Goal: Task Accomplishment & Management: Use online tool/utility

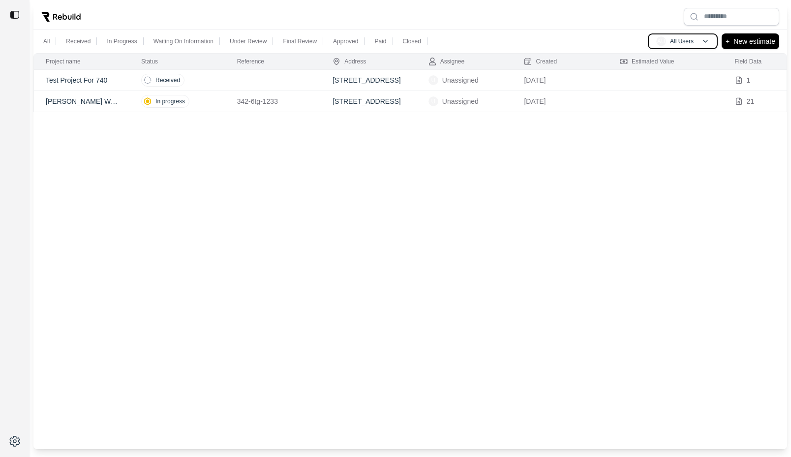
click at [687, 38] on p "All Users" at bounding box center [682, 41] width 24 height 8
click at [680, 39] on p "All Users" at bounding box center [682, 41] width 24 height 8
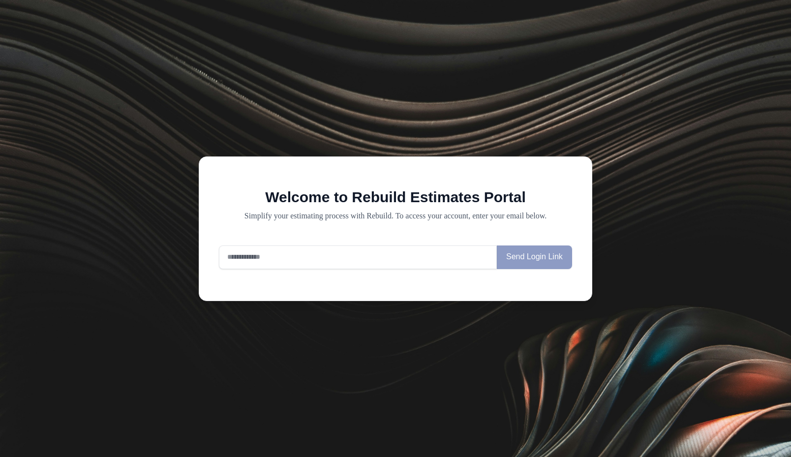
click at [236, 255] on input "email" at bounding box center [358, 257] width 278 height 24
type input "****"
click at [294, 254] on input "email" at bounding box center [358, 257] width 278 height 24
type input "****"
click at [326, 263] on input "email" at bounding box center [358, 257] width 278 height 24
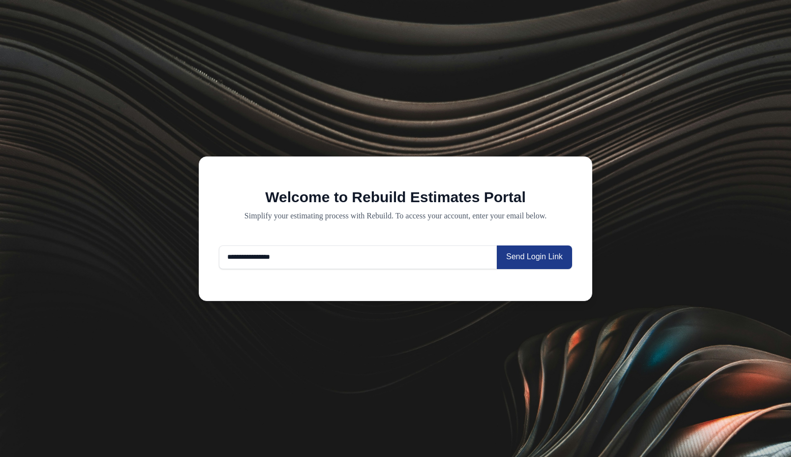
type input "**********"
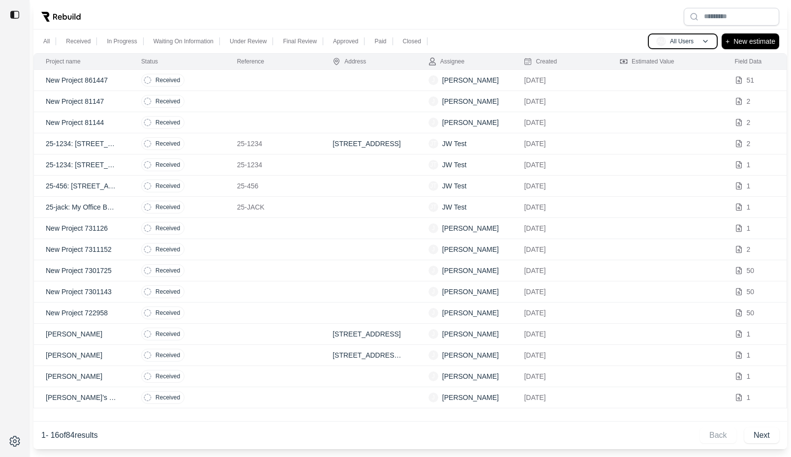
click at [671, 46] on div "AU All Users" at bounding box center [674, 41] width 37 height 10
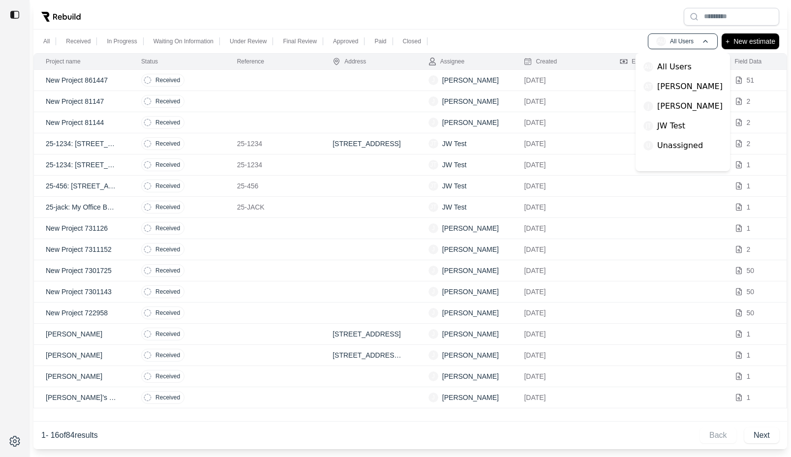
click at [610, 37] on div "All Received In Progress Waiting On Information Under Review Final Review Appro…" at bounding box center [409, 42] width 753 height 24
click at [769, 40] on p "New estimate" at bounding box center [754, 41] width 42 height 12
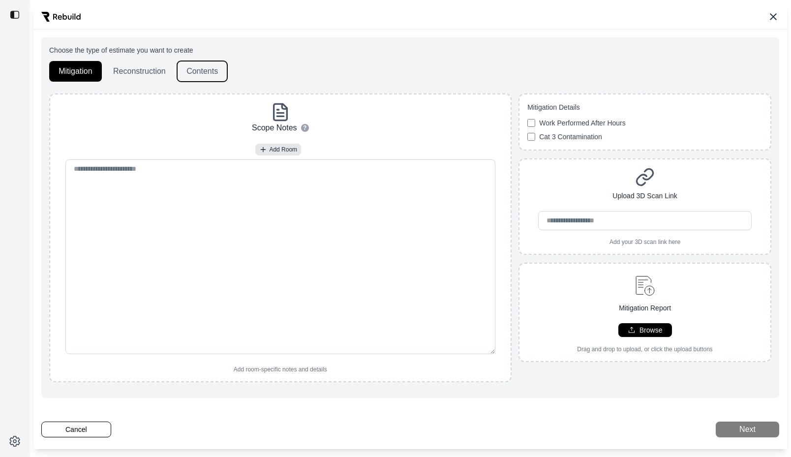
click at [203, 79] on button "Contents" at bounding box center [202, 71] width 50 height 21
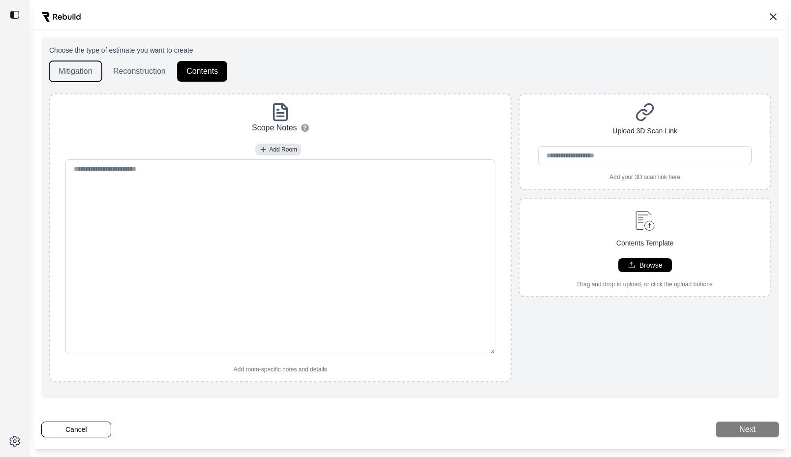
click at [79, 73] on button "Mitigation" at bounding box center [75, 71] width 53 height 21
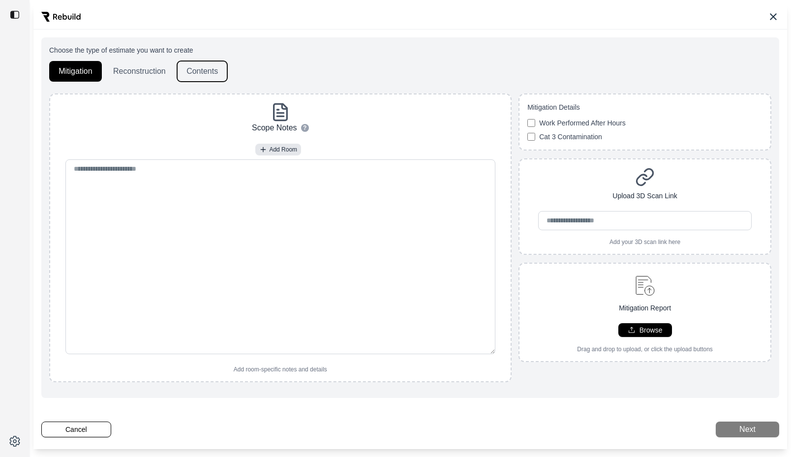
click at [218, 73] on button "Contents" at bounding box center [202, 71] width 50 height 21
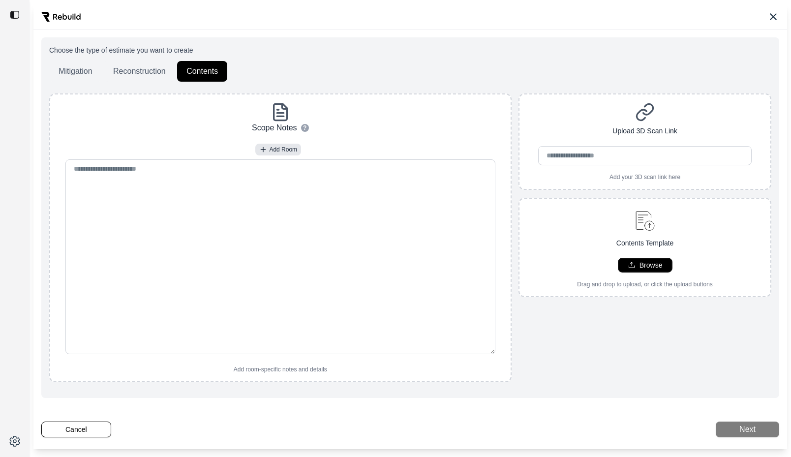
click at [646, 266] on p "Browse" at bounding box center [650, 265] width 23 height 10
type input "**********"
click at [753, 425] on button "Next" at bounding box center [746, 429] width 63 height 16
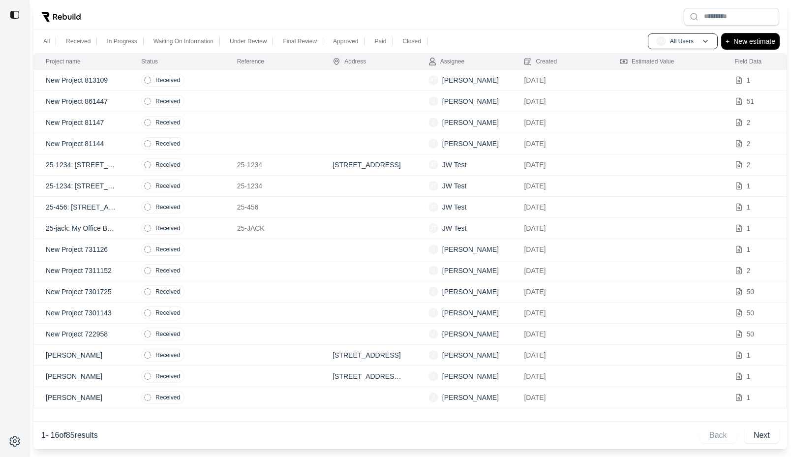
click at [747, 38] on p "New estimate" at bounding box center [754, 41] width 42 height 12
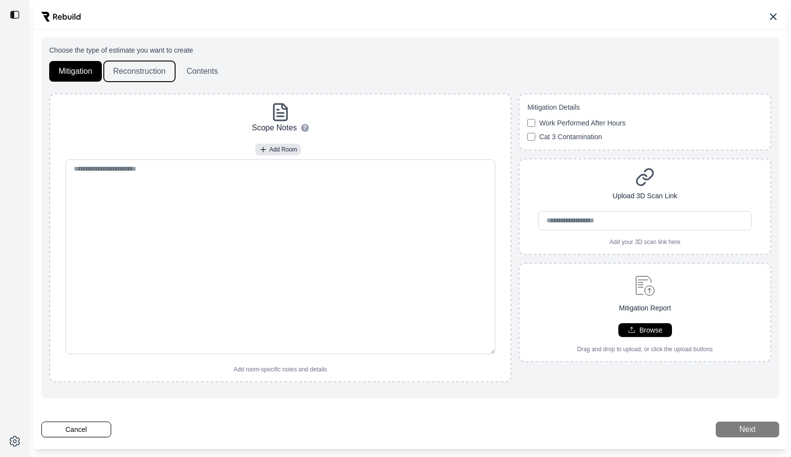
click at [148, 69] on button "Reconstruction" at bounding box center [139, 71] width 71 height 21
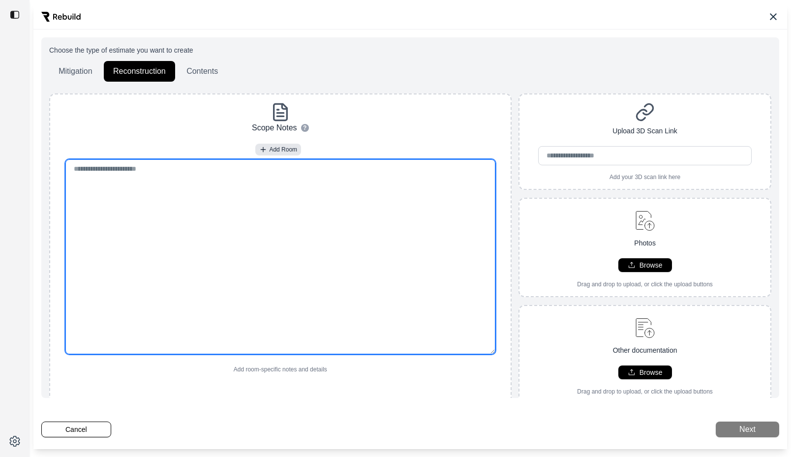
click at [162, 174] on textarea at bounding box center [280, 256] width 430 height 195
paste textarea "**********"
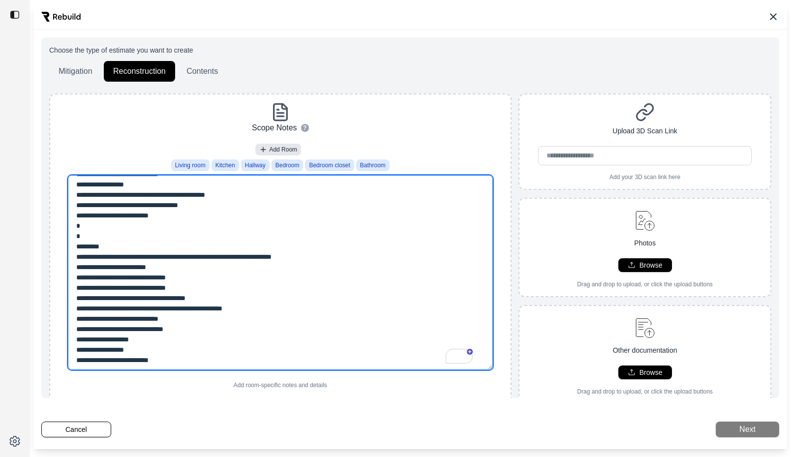
scroll to position [326, 0]
type textarea "**********"
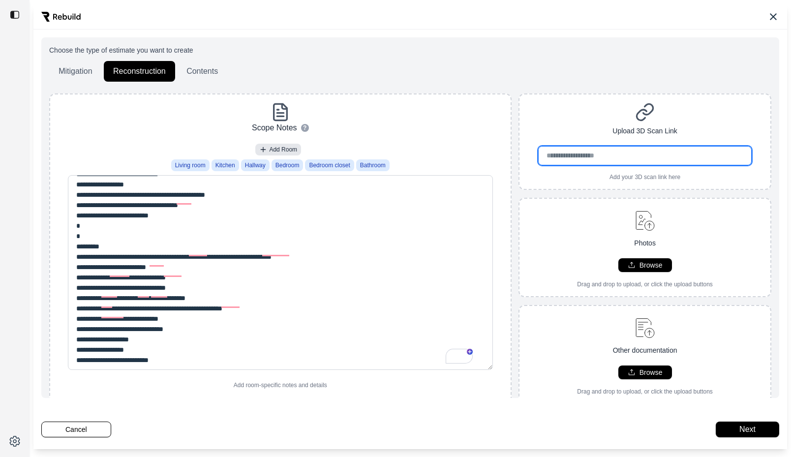
click at [573, 147] on input "url" at bounding box center [644, 155] width 213 height 19
paste input "**********"
type input "**********"
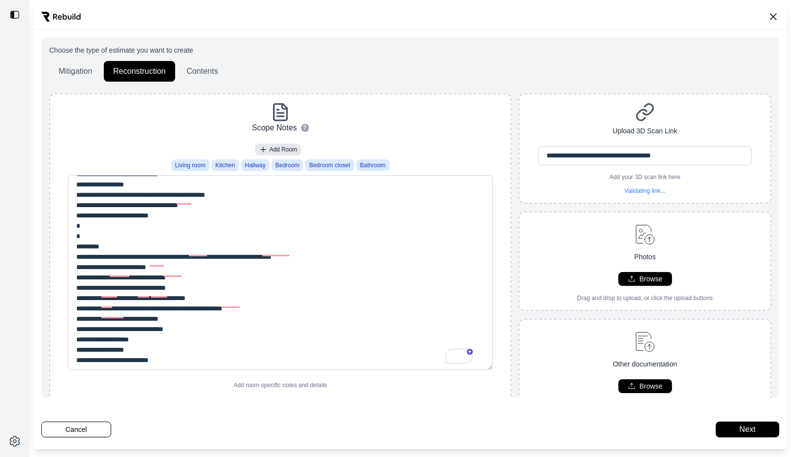
click at [544, 89] on div "**********" at bounding box center [410, 241] width 722 height 392
click at [752, 426] on button "Next" at bounding box center [746, 429] width 63 height 16
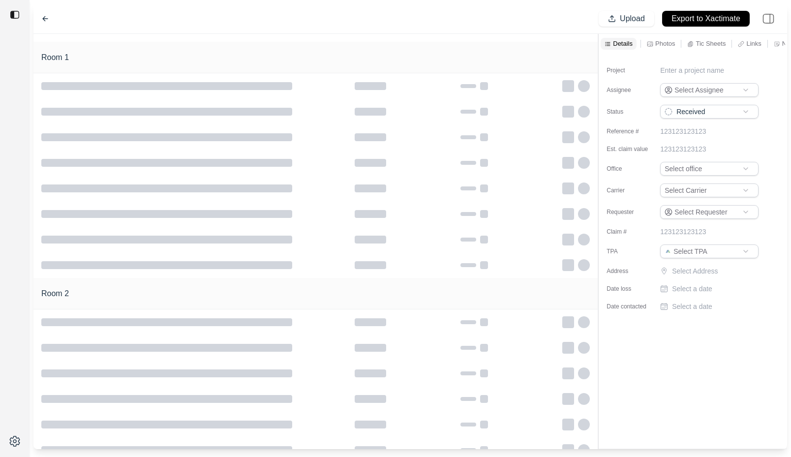
type input "**********"
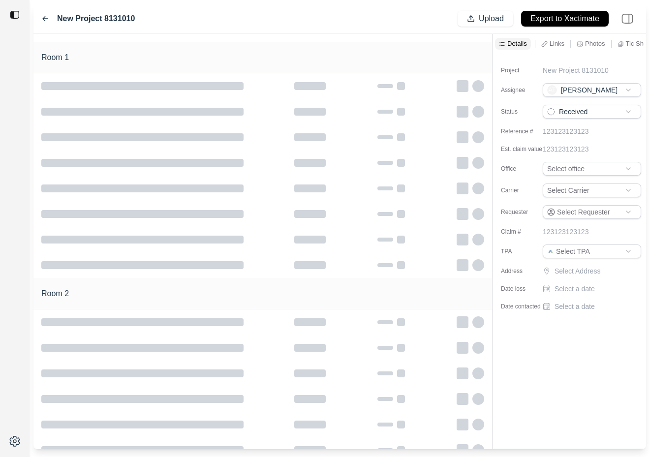
drag, startPoint x: 649, startPoint y: 46, endPoint x: 635, endPoint y: 48, distance: 14.0
click at [635, 48] on div "**********" at bounding box center [325, 228] width 650 height 457
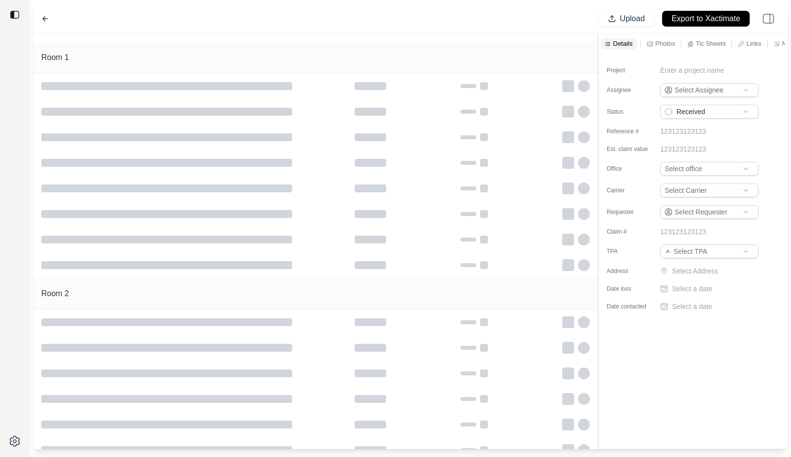
type input "**********"
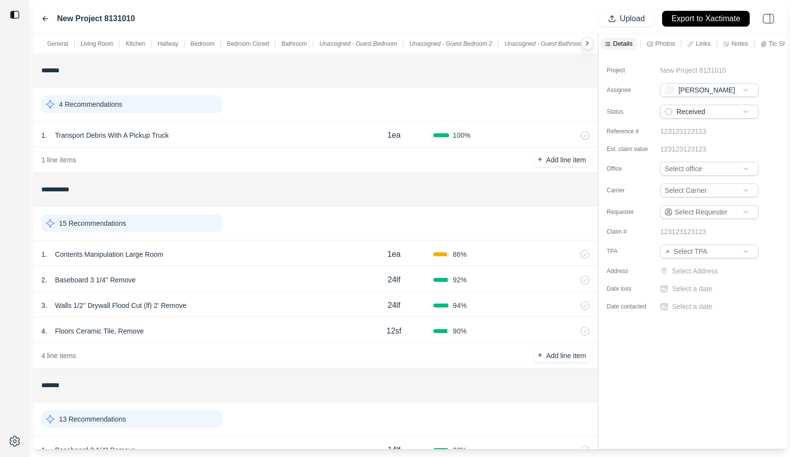
click at [663, 46] on p "Photos" at bounding box center [665, 43] width 20 height 8
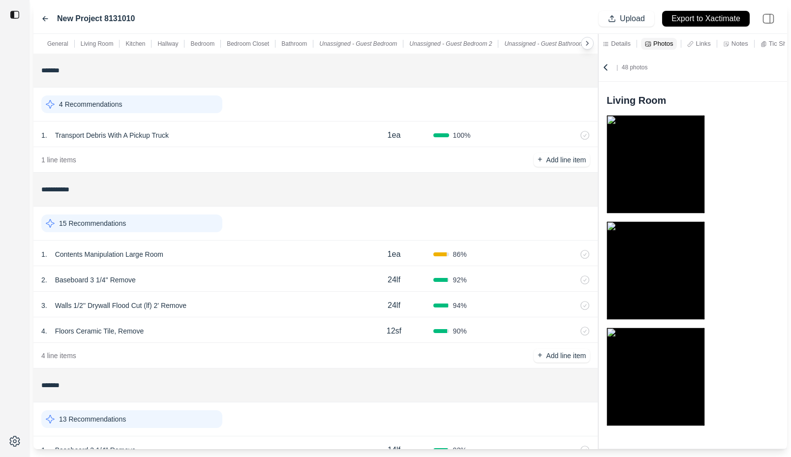
scroll to position [4, 0]
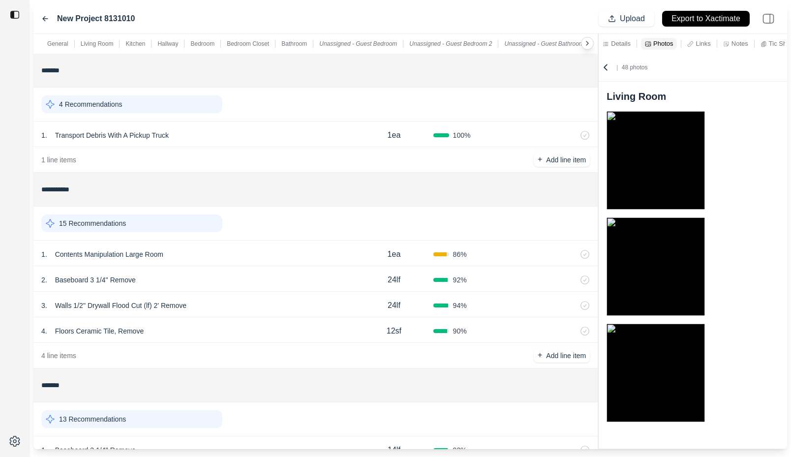
click at [164, 109] on div "4 Recommendations" at bounding box center [131, 104] width 181 height 18
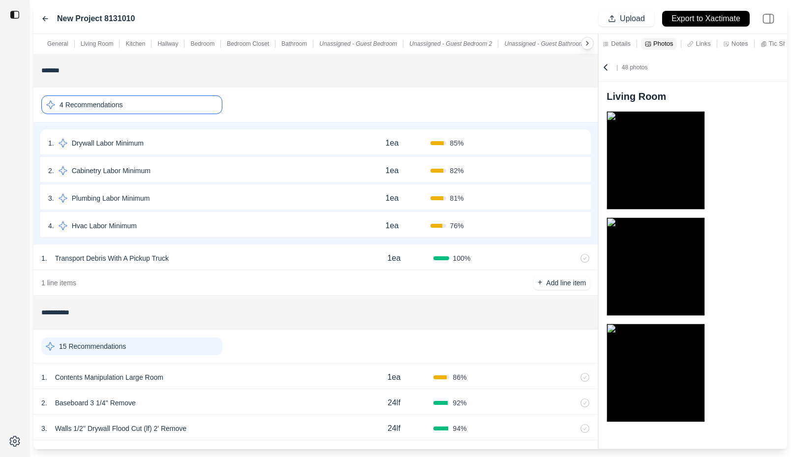
click at [164, 109] on div "4 Recommendations" at bounding box center [131, 104] width 181 height 19
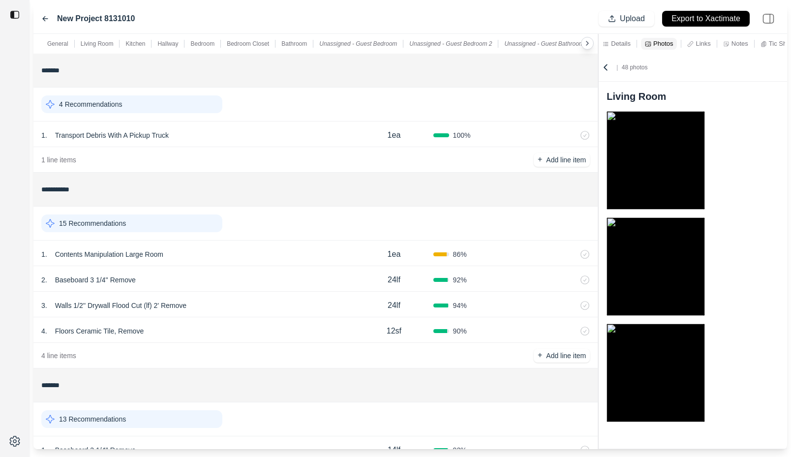
click at [139, 221] on div "15 Recommendations" at bounding box center [131, 223] width 181 height 18
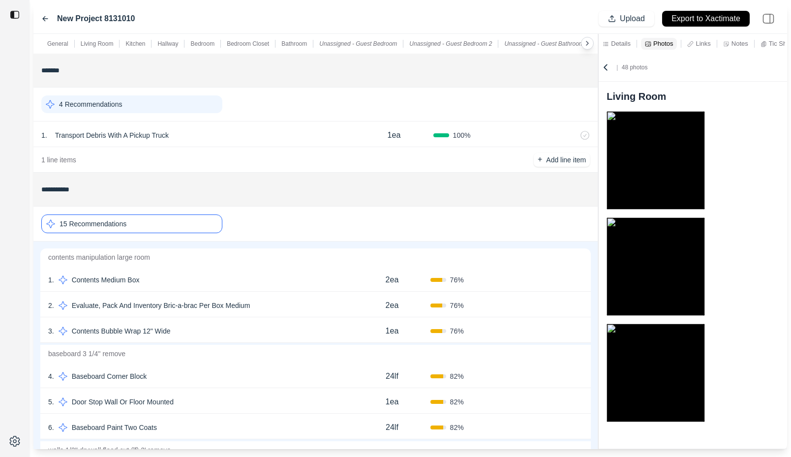
click at [189, 371] on div "4 . Baseboard Corner Block" at bounding box center [200, 376] width 305 height 14
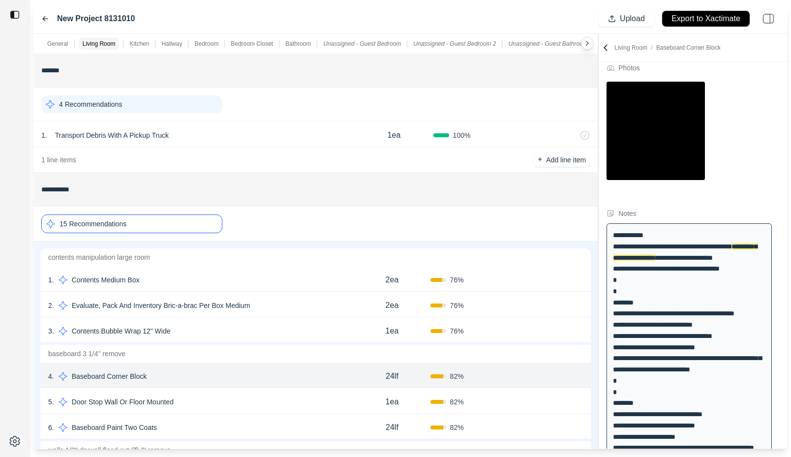
scroll to position [60, 0]
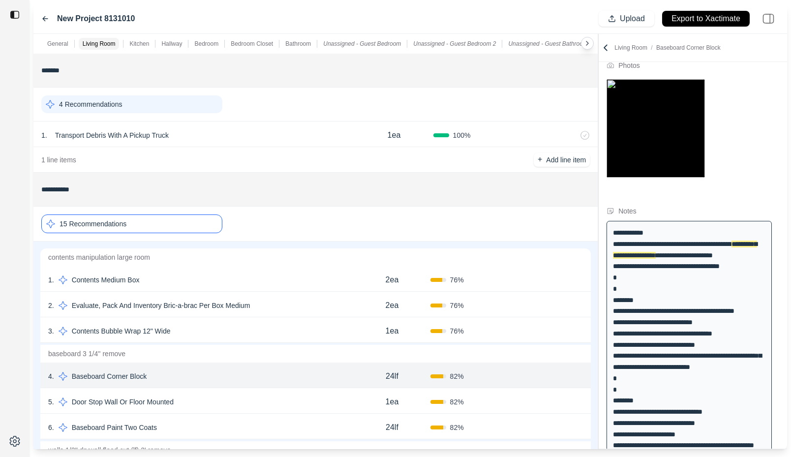
click at [206, 402] on div "5 . Door Stop Wall Or Floor Mounted" at bounding box center [200, 402] width 305 height 14
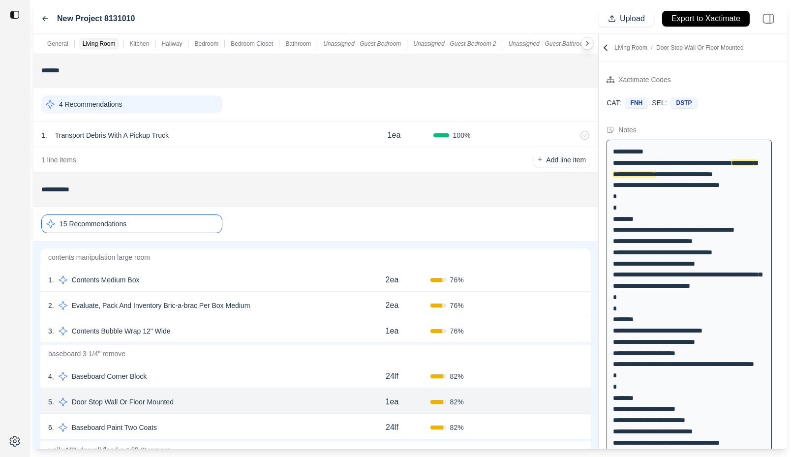
click at [220, 372] on div "4 . Baseboard Corner Block" at bounding box center [200, 376] width 305 height 14
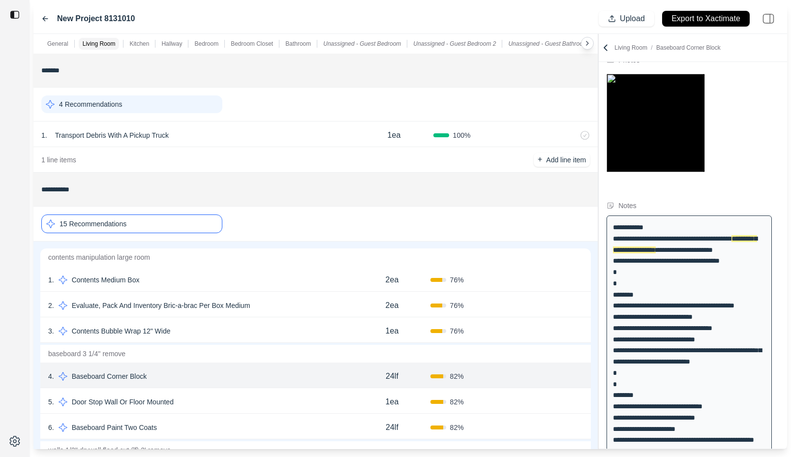
scroll to position [60, 0]
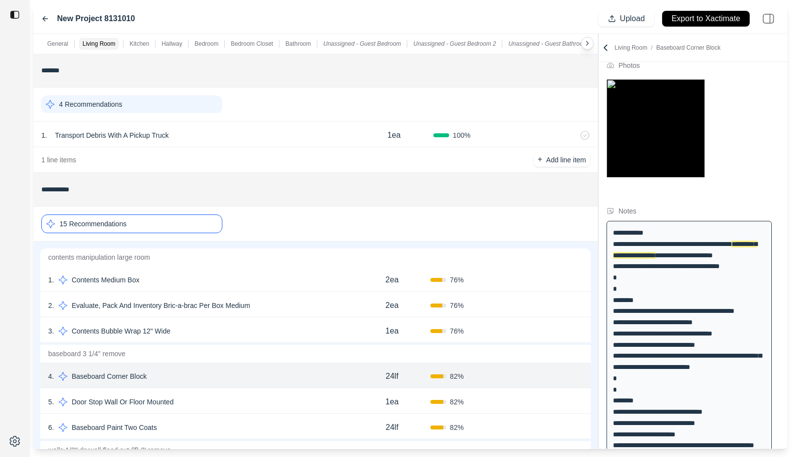
click at [230, 274] on div "1 . Contents Medium Box" at bounding box center [200, 280] width 305 height 14
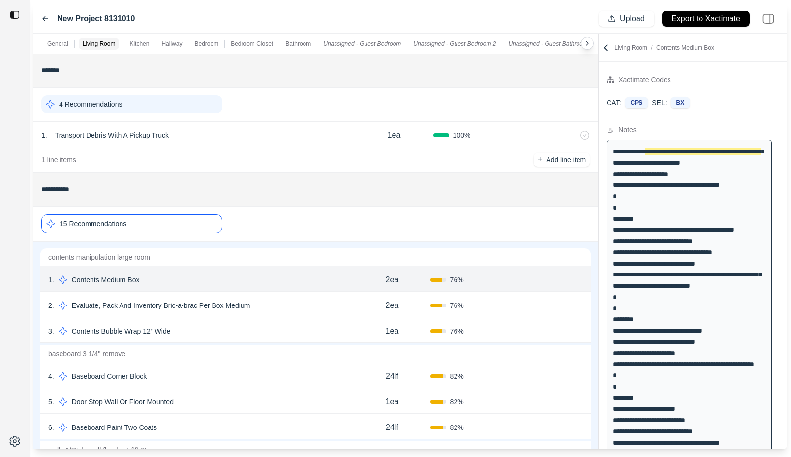
click at [290, 308] on div "2 . Evaluate, Pack And Inventory Bric-a-brac Per Box Medium" at bounding box center [200, 305] width 305 height 14
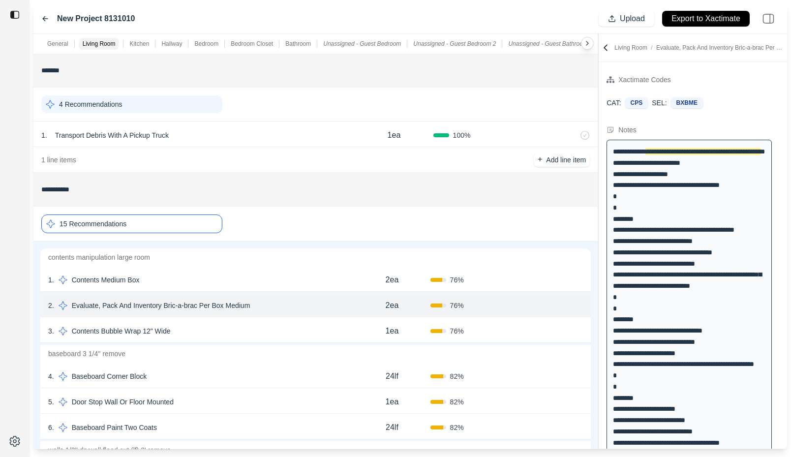
click at [292, 331] on div "3 . Contents Bubble Wrap 12" Wide" at bounding box center [200, 331] width 305 height 14
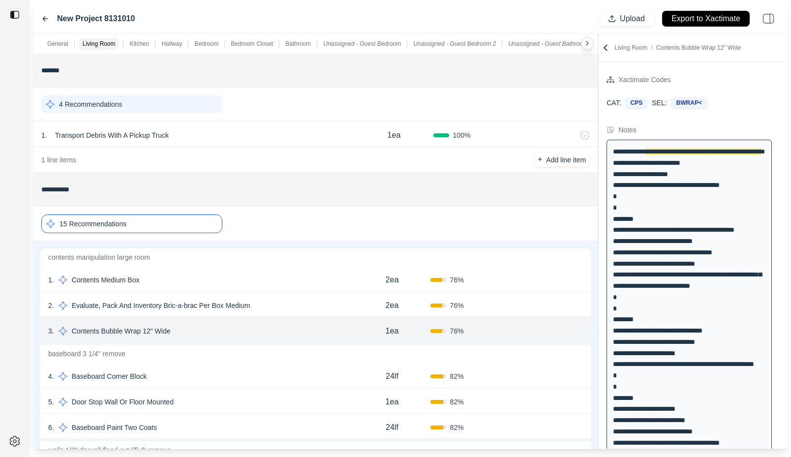
scroll to position [88, 0]
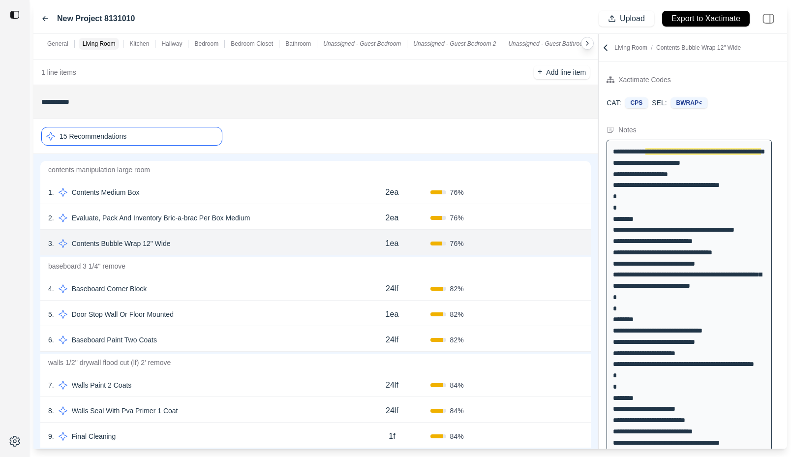
click at [270, 199] on div "1 . Contents Medium Box 2ea 76 % Confirm" at bounding box center [315, 191] width 550 height 26
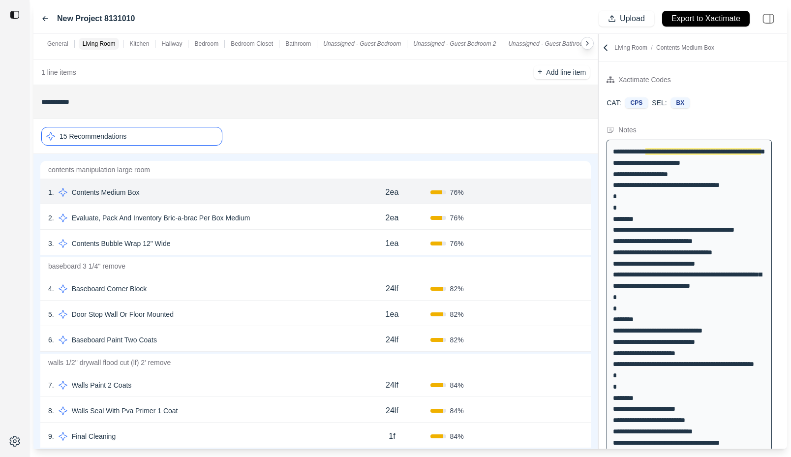
click at [272, 217] on div "2 . Evaluate, Pack And Inventory Bric-a-brac Per Box Medium" at bounding box center [200, 218] width 305 height 14
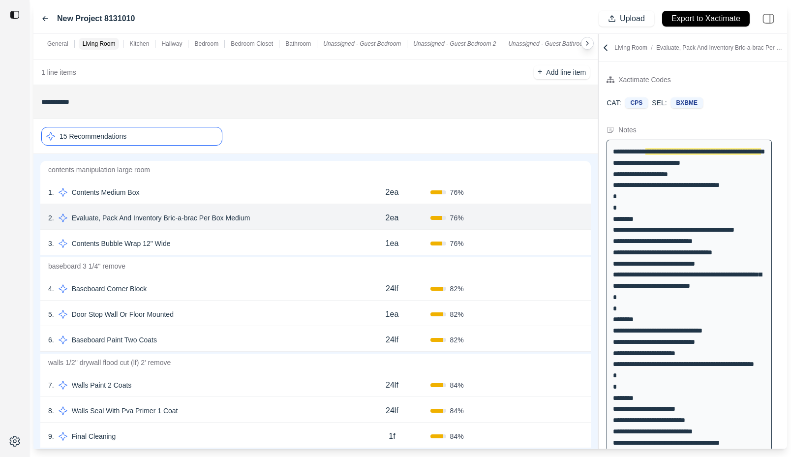
click at [272, 237] on div "3 . Contents Bubble Wrap 12" Wide" at bounding box center [200, 244] width 305 height 14
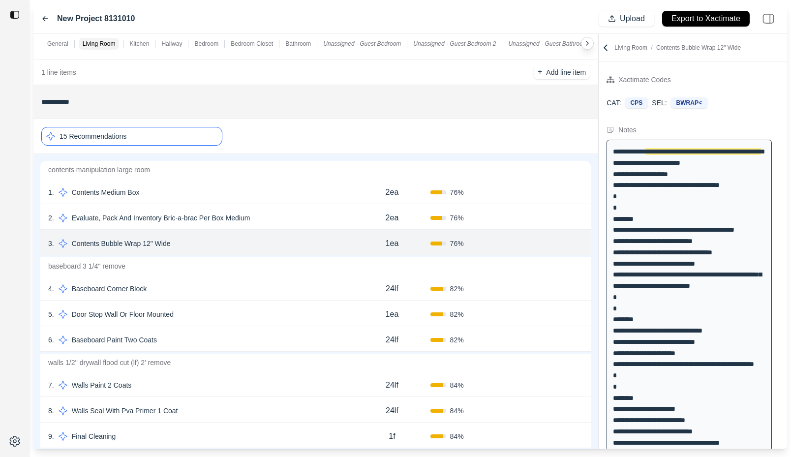
click at [272, 284] on div "4 . Baseboard Corner Block" at bounding box center [200, 289] width 305 height 14
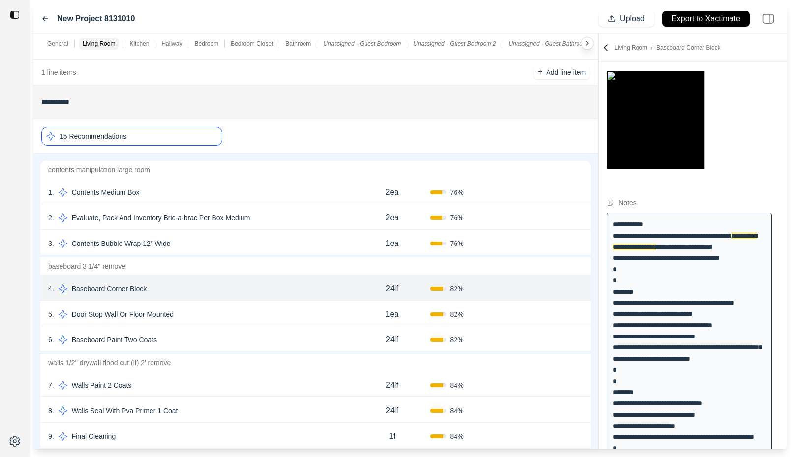
scroll to position [60, 0]
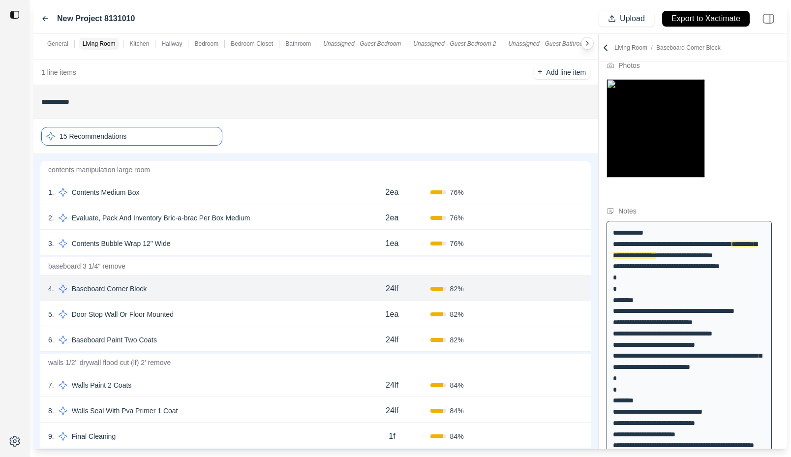
click at [273, 308] on div "5 . Door Stop Wall Or Floor Mounted" at bounding box center [200, 314] width 305 height 14
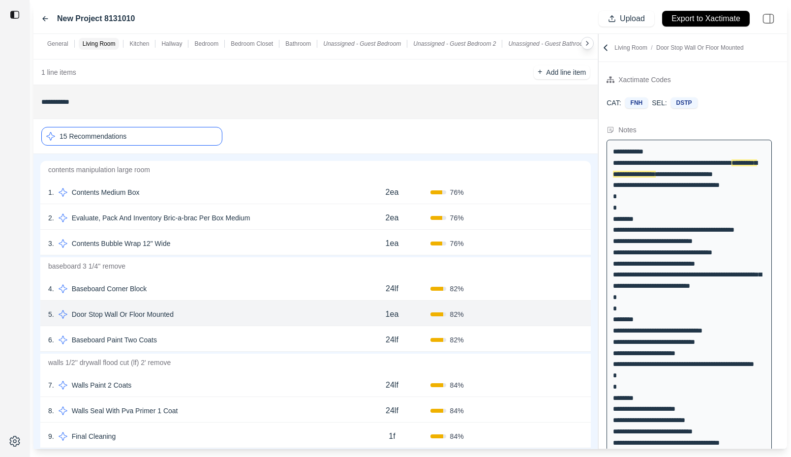
click at [276, 347] on div "6 . Baseboard Paint Two Coats 24lf 82 % Confirm" at bounding box center [315, 339] width 550 height 26
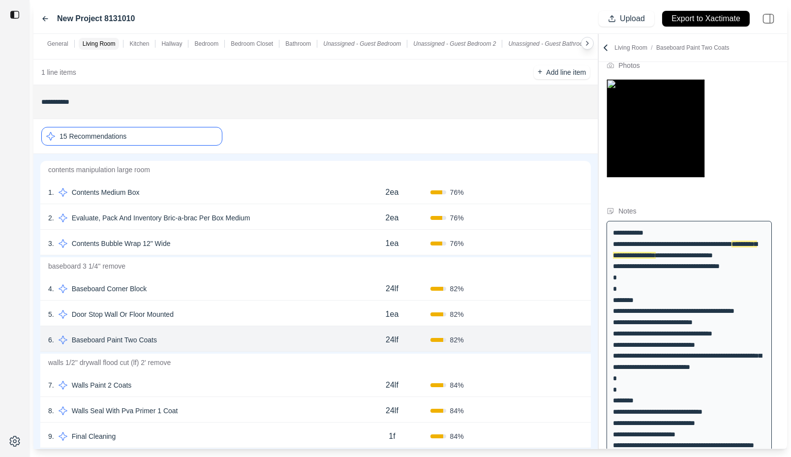
click at [278, 385] on div "7 . Walls Paint 2 Coats" at bounding box center [200, 385] width 305 height 14
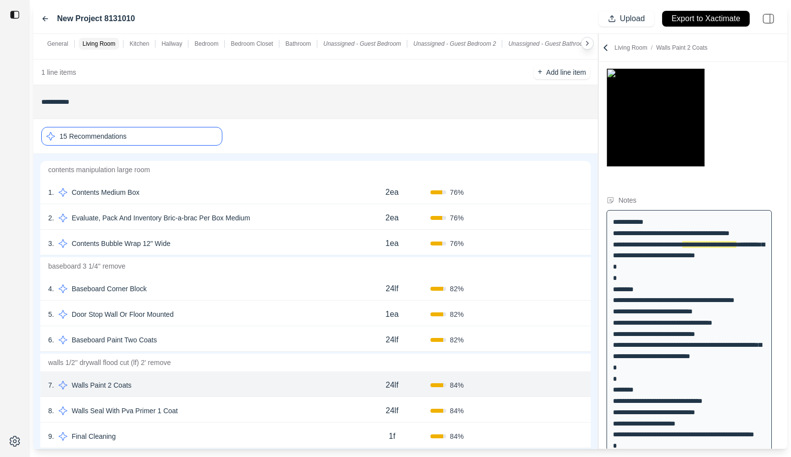
click at [279, 412] on div "8 . Walls Seal With Pva Primer 1 Coat" at bounding box center [200, 411] width 305 height 14
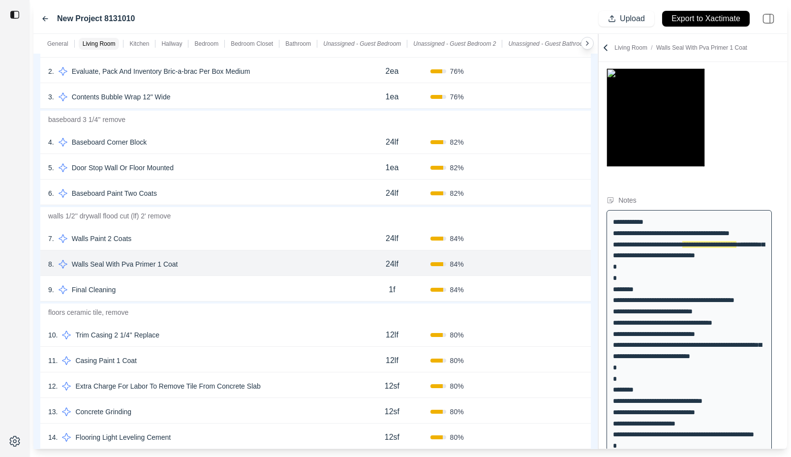
scroll to position [238, 0]
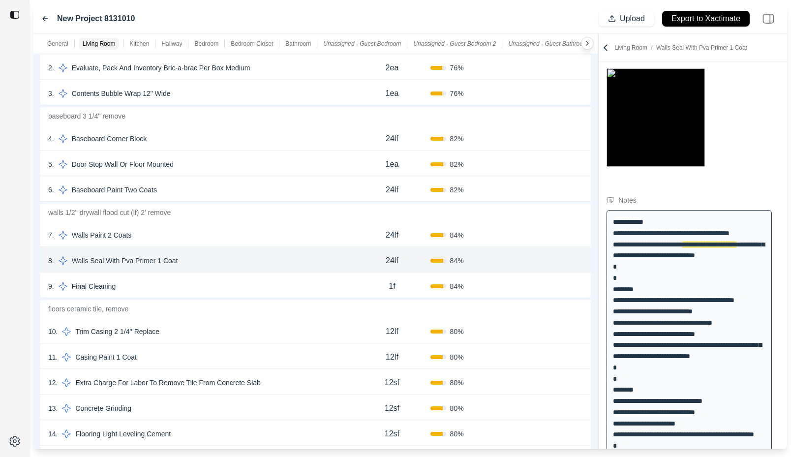
click at [265, 283] on div "9 . Final Cleaning" at bounding box center [200, 286] width 305 height 14
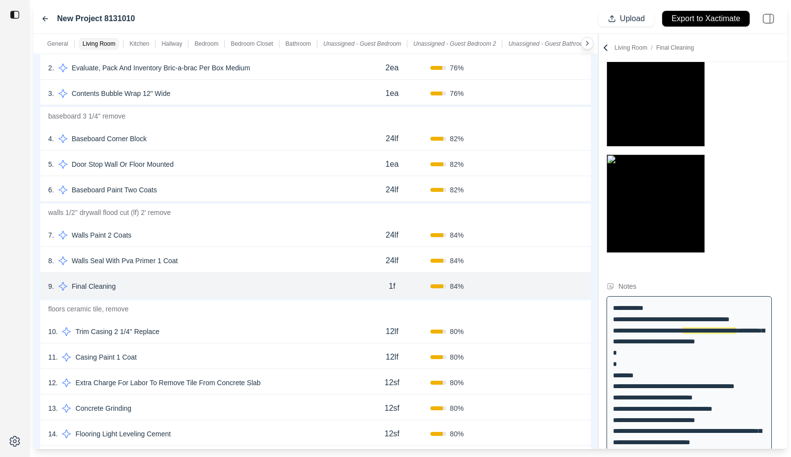
scroll to position [87, 0]
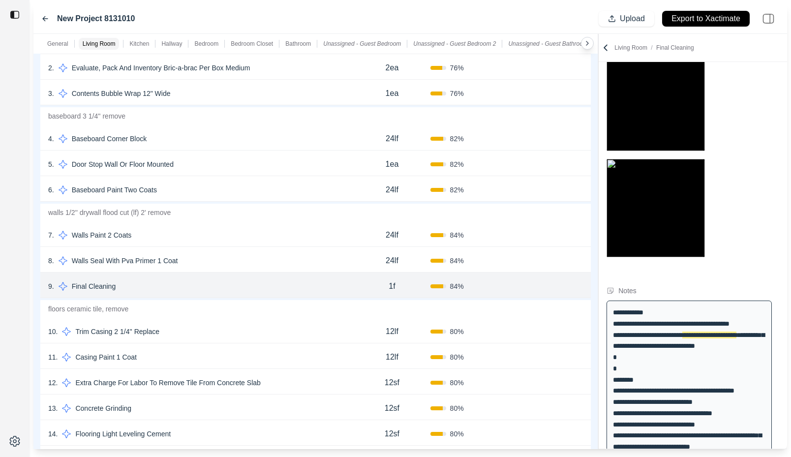
click at [209, 334] on div "10 . Trim Casing 2 1/4'' Replace" at bounding box center [200, 332] width 305 height 14
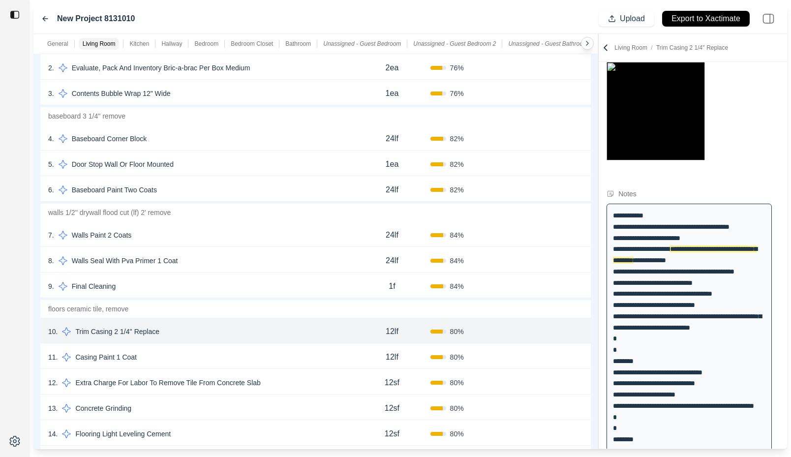
scroll to position [83, 0]
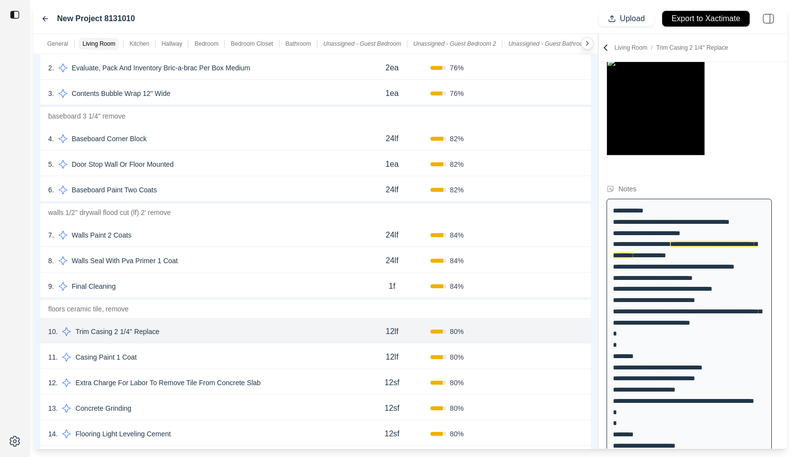
click at [218, 348] on div "11 . Casing Paint 1 Coat 12lf 80 % Confirm" at bounding box center [315, 356] width 550 height 26
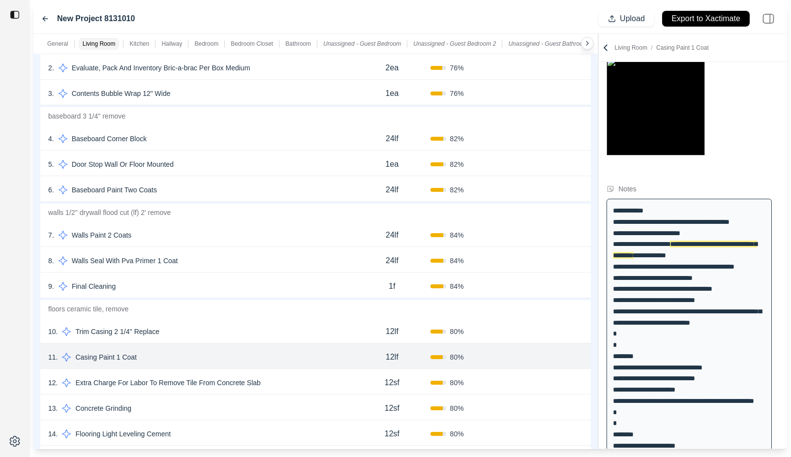
click at [315, 379] on div "12 . Extra Charge For Labor To Remove Tile From Concrete Slab" at bounding box center [200, 383] width 305 height 14
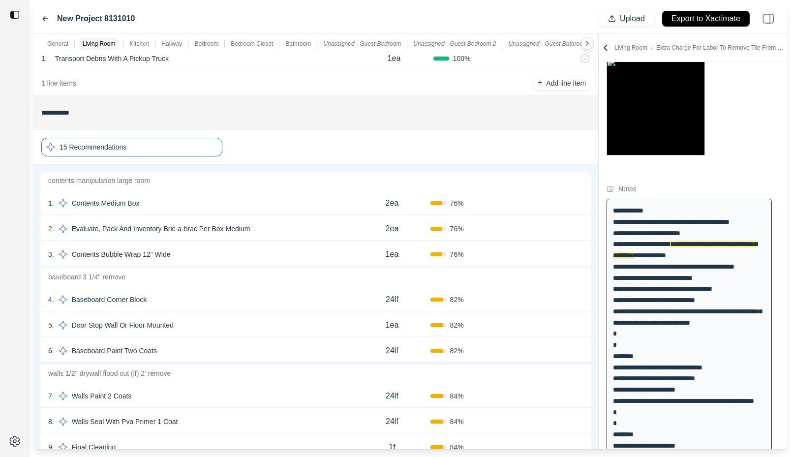
scroll to position [70, 0]
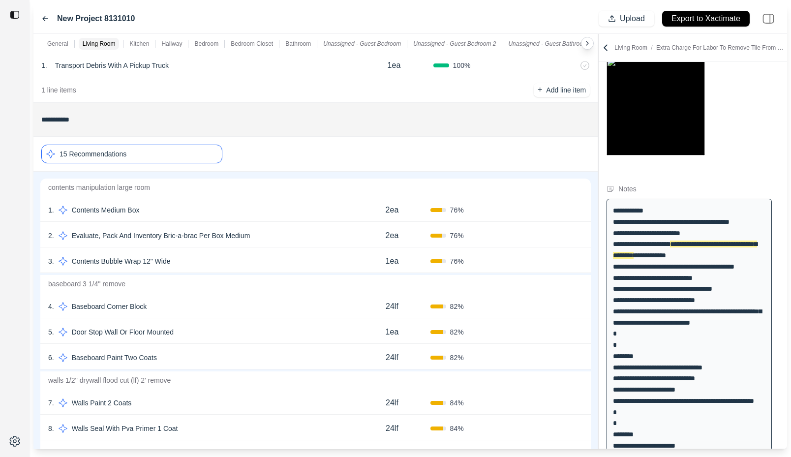
click at [205, 157] on div "15 Recommendations" at bounding box center [131, 154] width 181 height 19
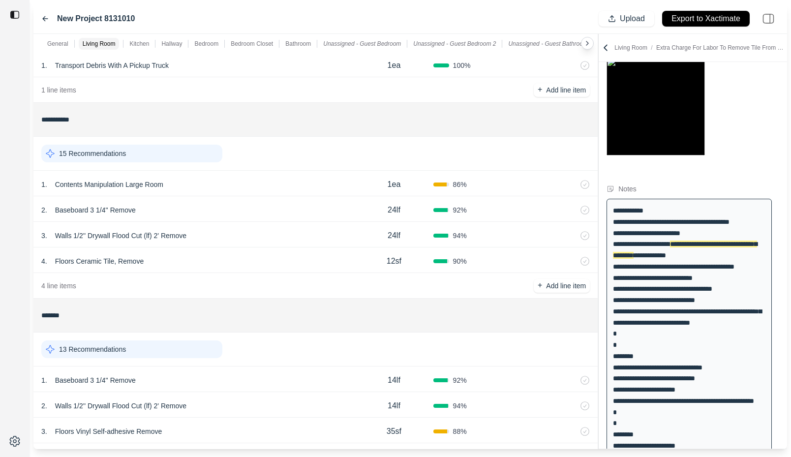
scroll to position [0, 0]
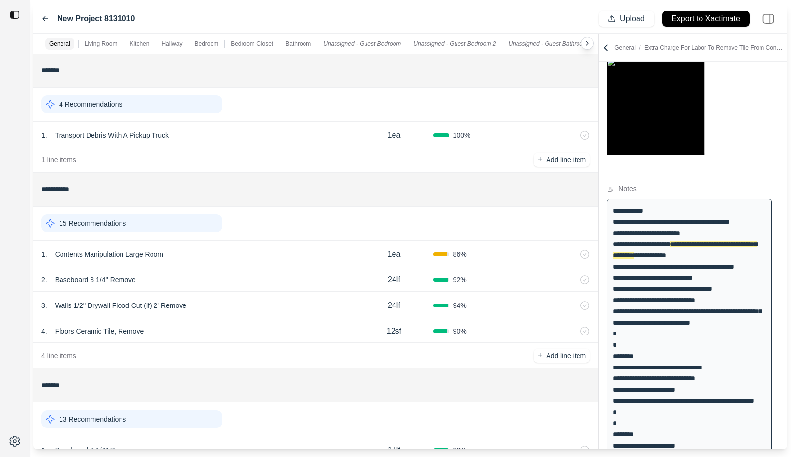
click at [267, 129] on div "1 . Transport Debris With A Pickup Truck" at bounding box center [197, 135] width 313 height 14
